Goal: Task Accomplishment & Management: Manage account settings

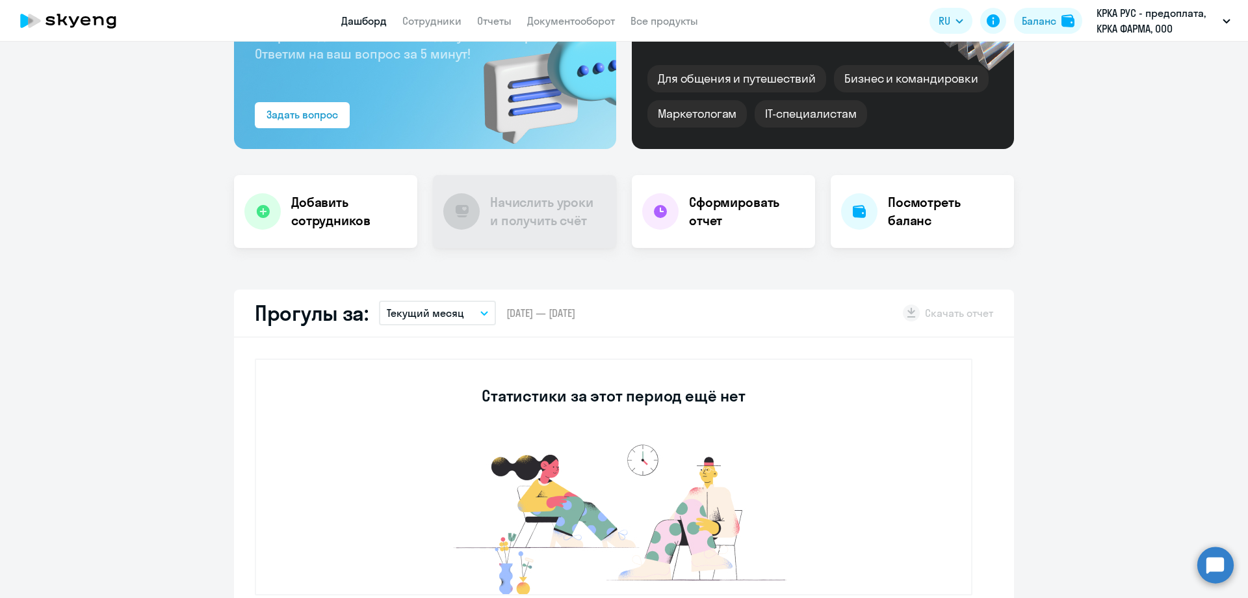
scroll to position [65, 0]
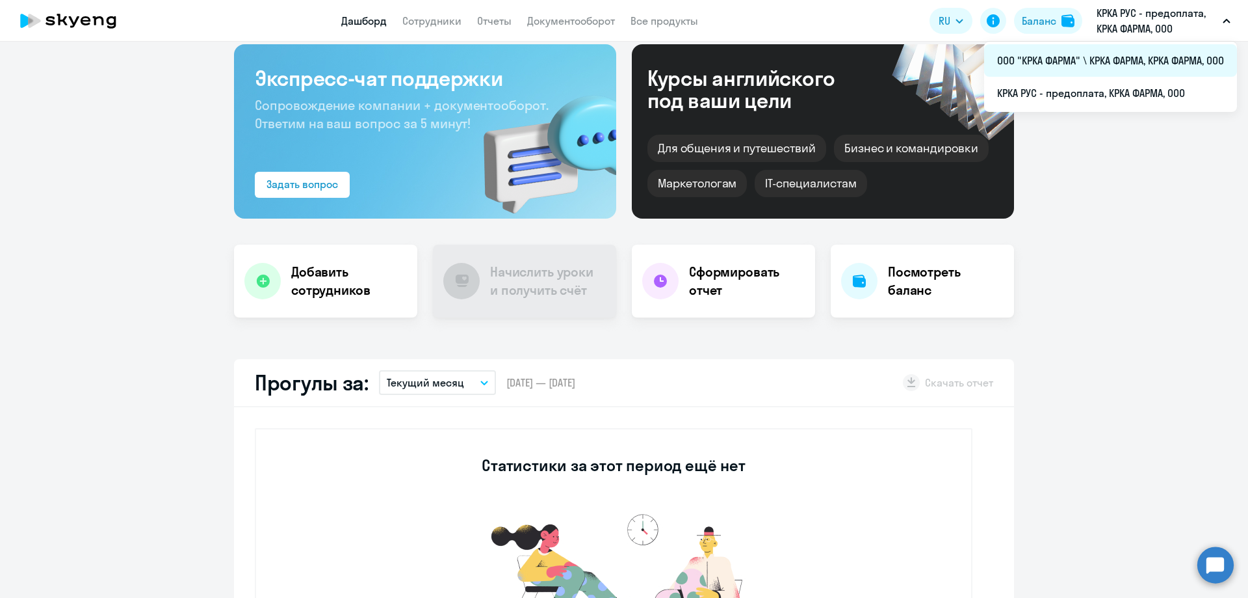
click at [1113, 61] on li "ООО "КРКА ФАРМА" \ КРКА ФАРМА, КРКА ФАРМА, ООО" at bounding box center [1110, 60] width 253 height 33
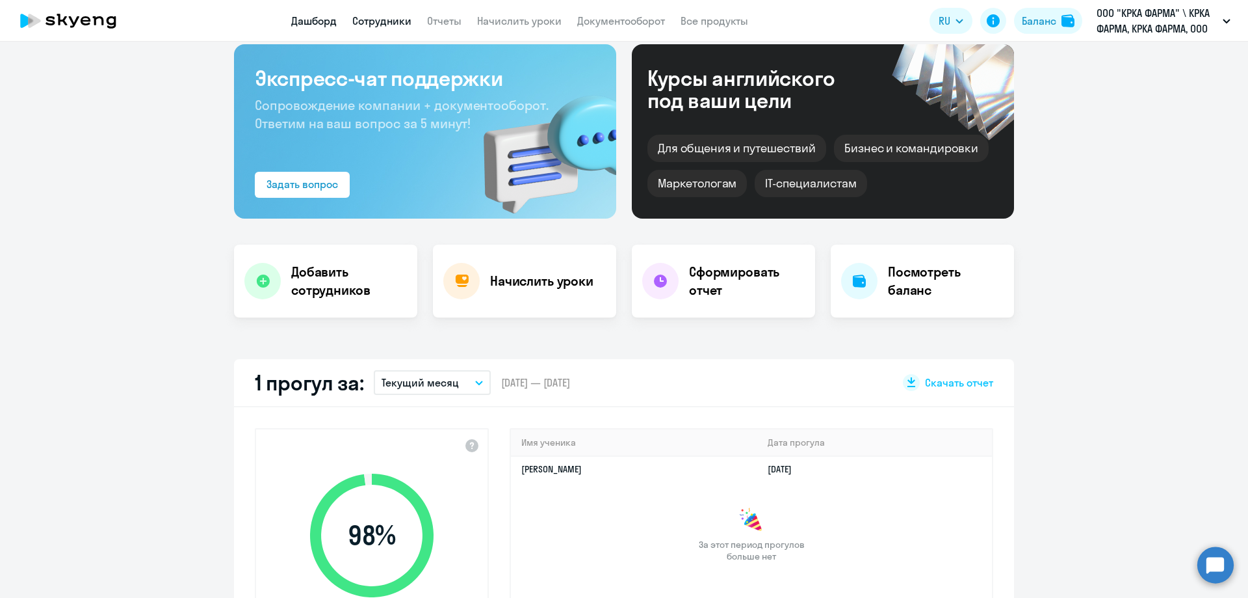
click at [397, 26] on link "Сотрудники" at bounding box center [381, 20] width 59 height 13
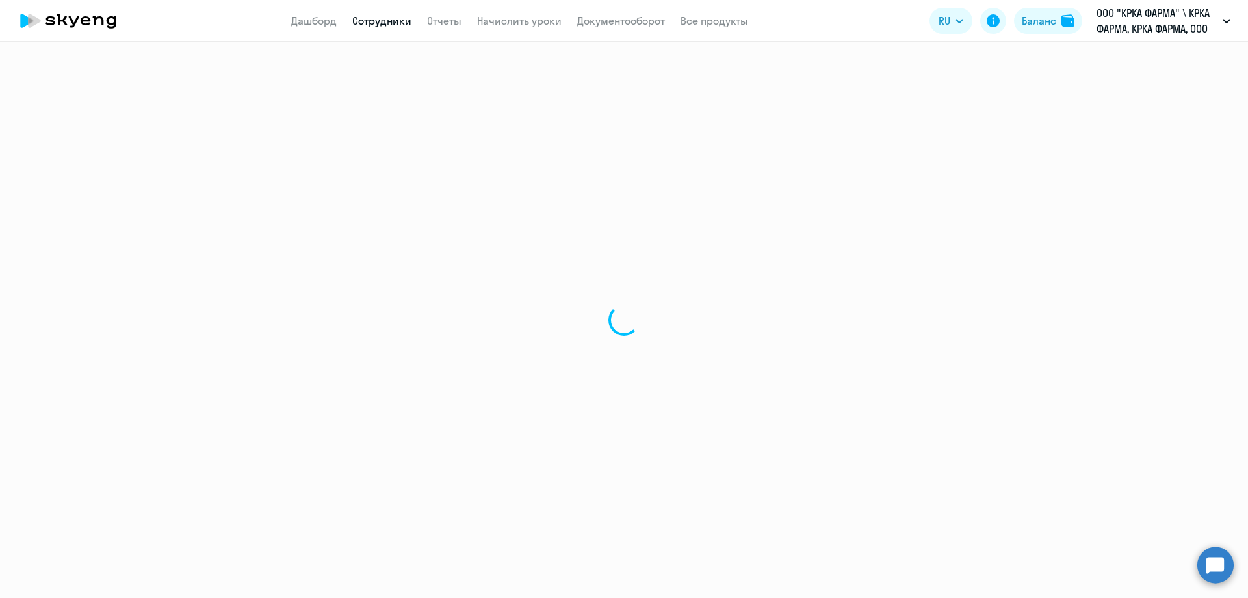
select select "30"
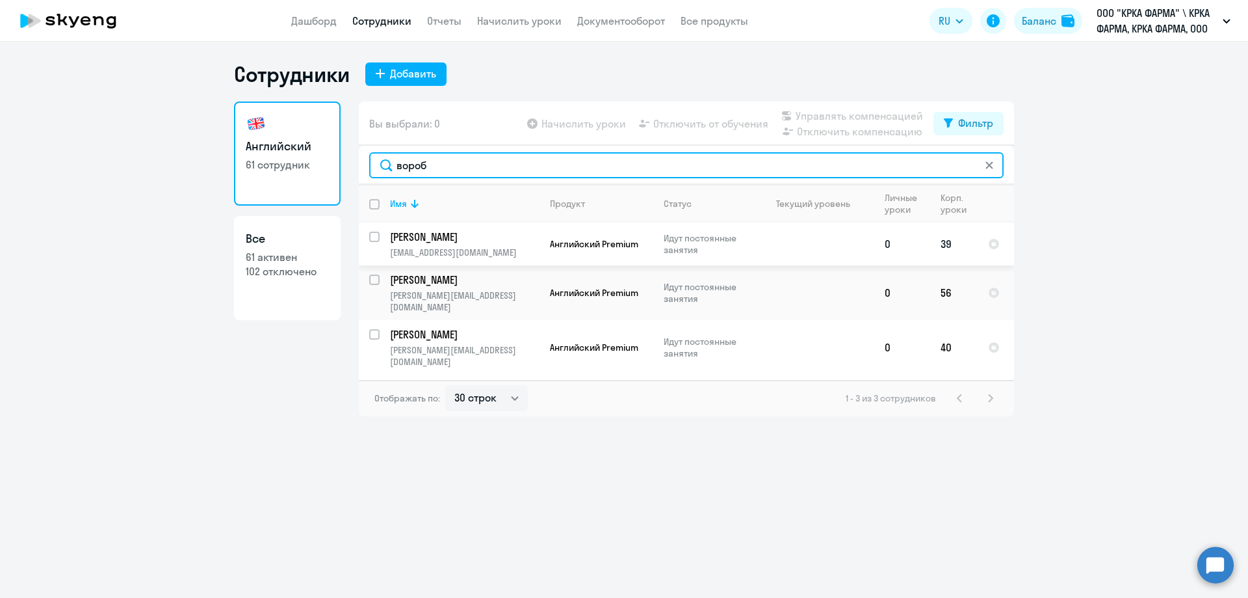
type input "вороб"
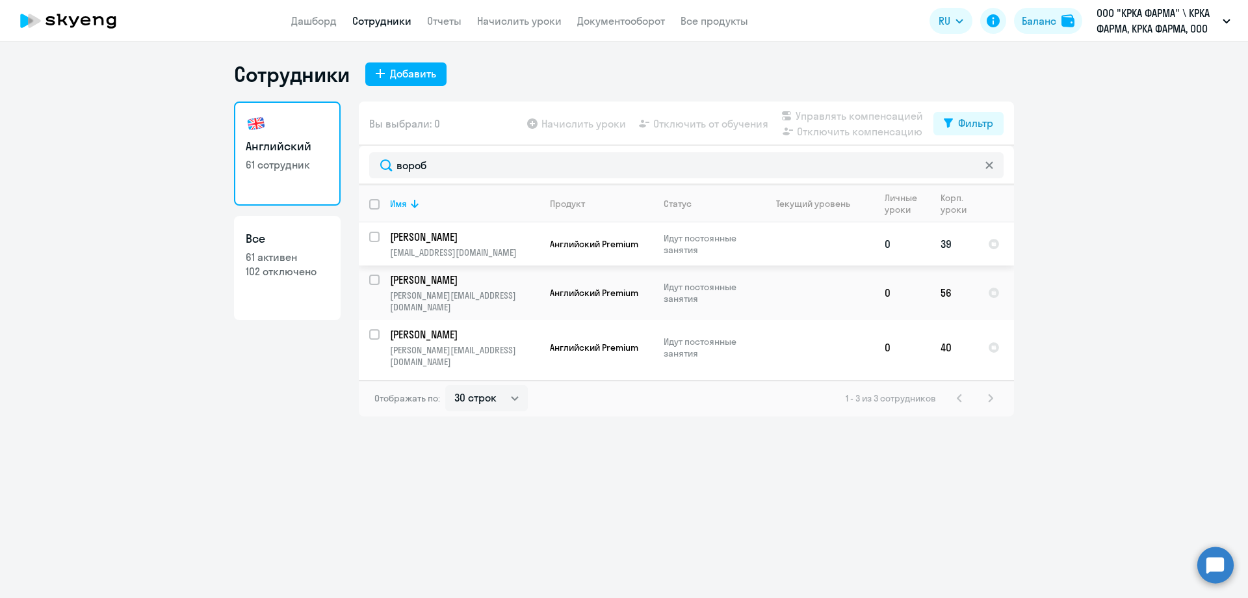
click at [453, 235] on p "[PERSON_NAME]" at bounding box center [463, 237] width 147 height 14
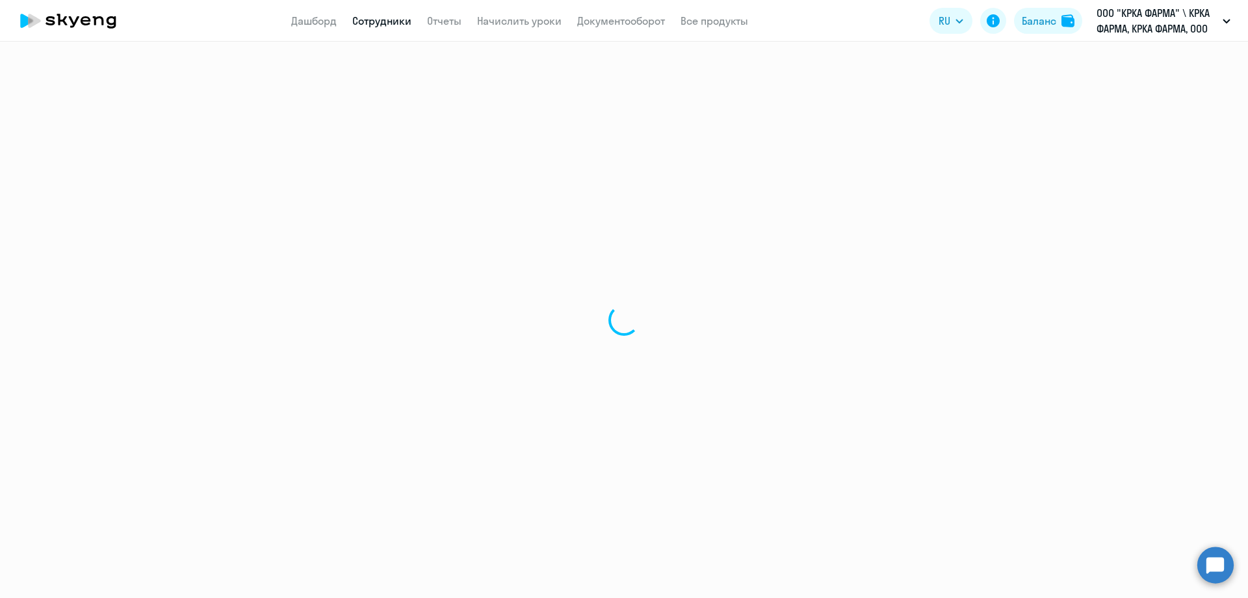
select select "english"
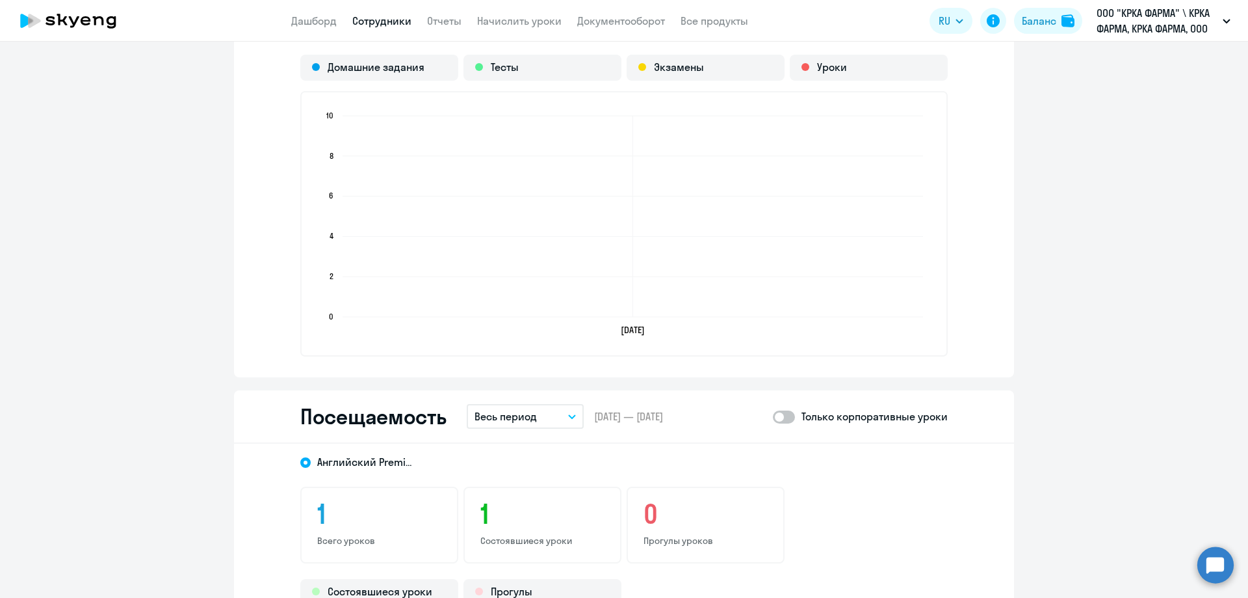
scroll to position [1235, 0]
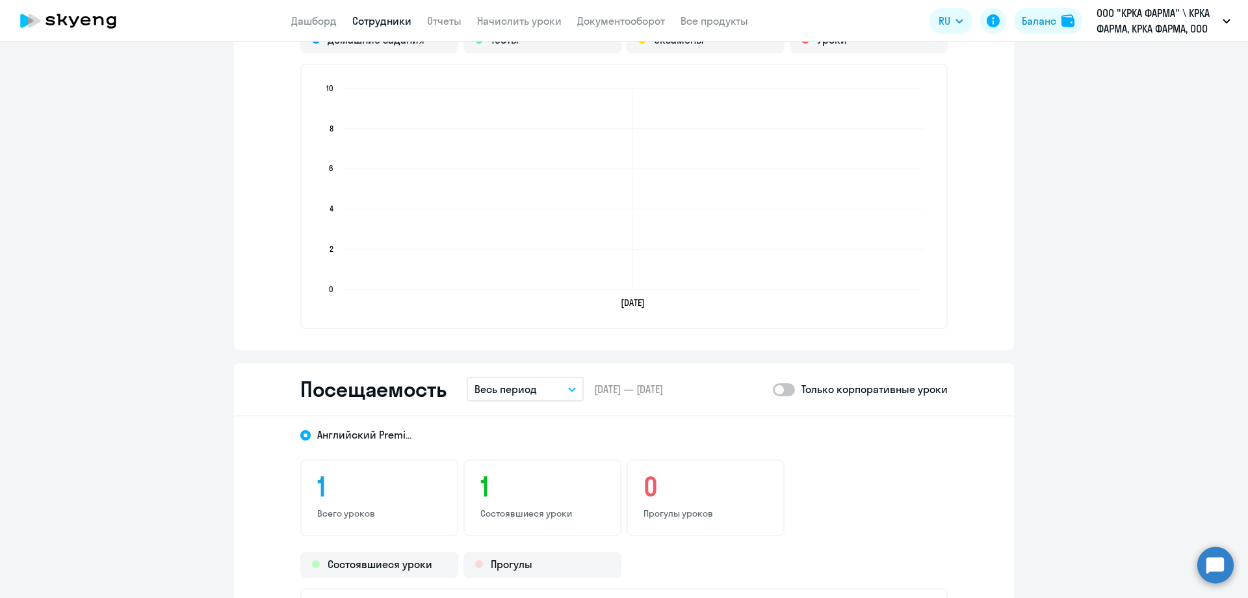
click at [791, 389] on span at bounding box center [784, 389] width 22 height 13
click at [773, 389] on input "checkbox" at bounding box center [772, 389] width 1 height 1
checkbox input "true"
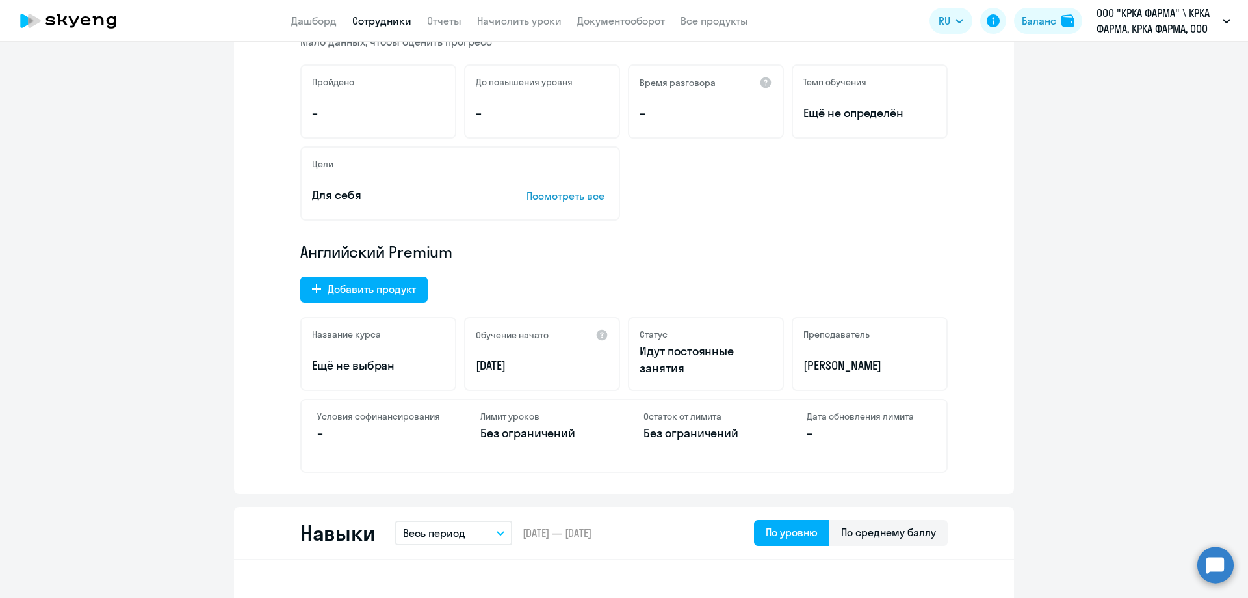
scroll to position [0, 0]
